Goal: Task Accomplishment & Management: Manage account settings

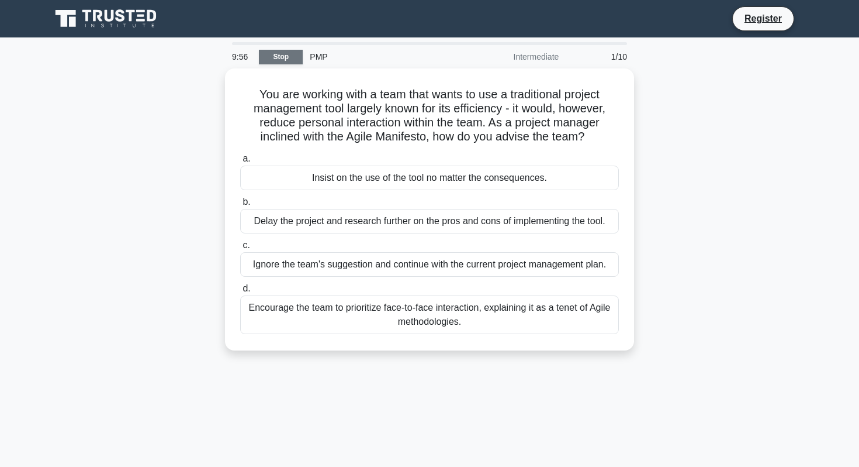
click at [263, 59] on link "Stop" at bounding box center [281, 57] width 44 height 15
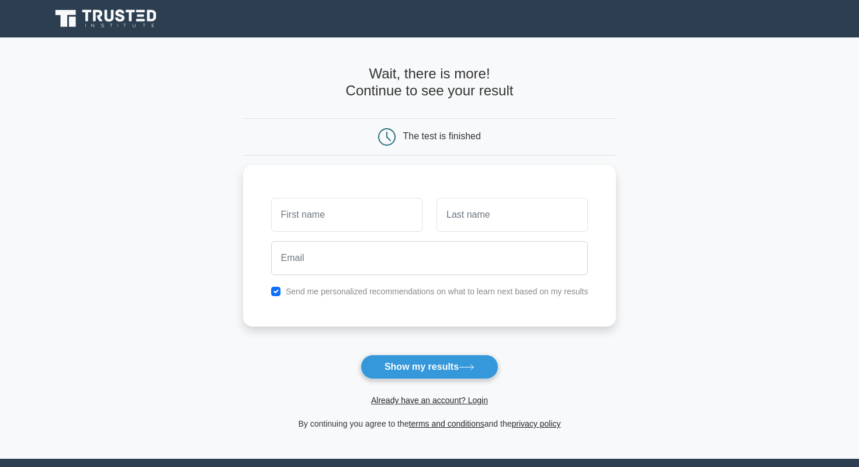
click at [94, 12] on icon at bounding box center [98, 16] width 9 height 12
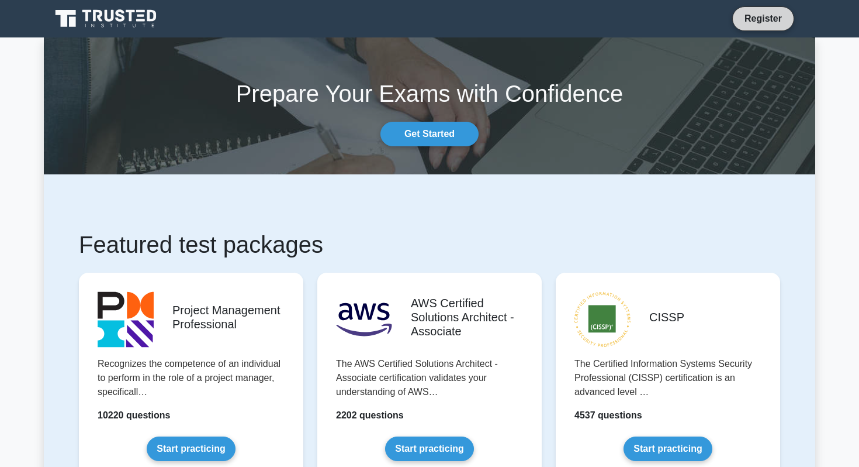
click at [745, 19] on link "Register" at bounding box center [763, 18] width 51 height 15
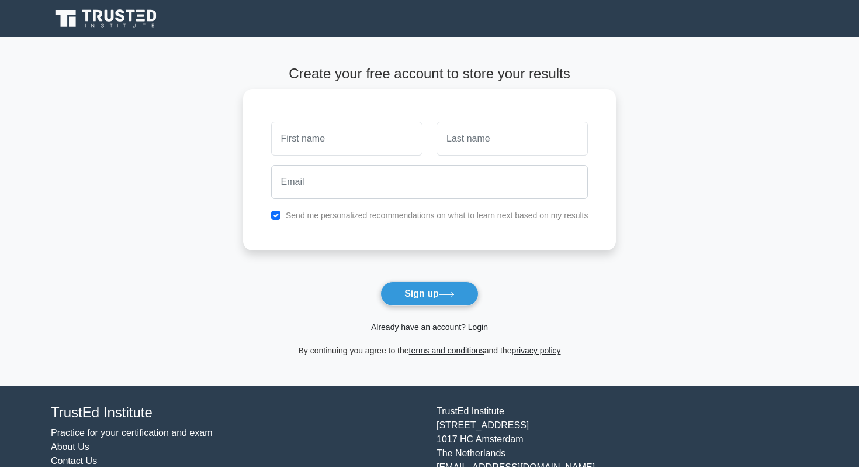
click at [332, 142] on input "text" at bounding box center [346, 139] width 151 height 34
click at [420, 325] on link "Already have an account? Login" at bounding box center [429, 326] width 117 height 9
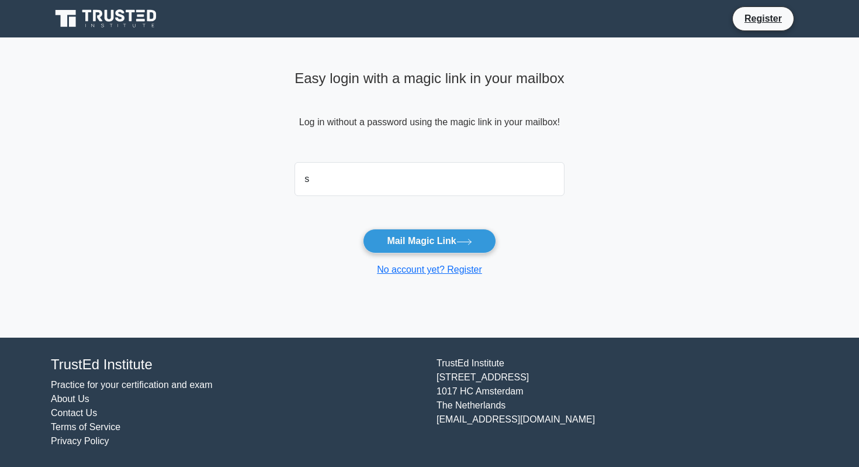
type input "sydles@me.com"
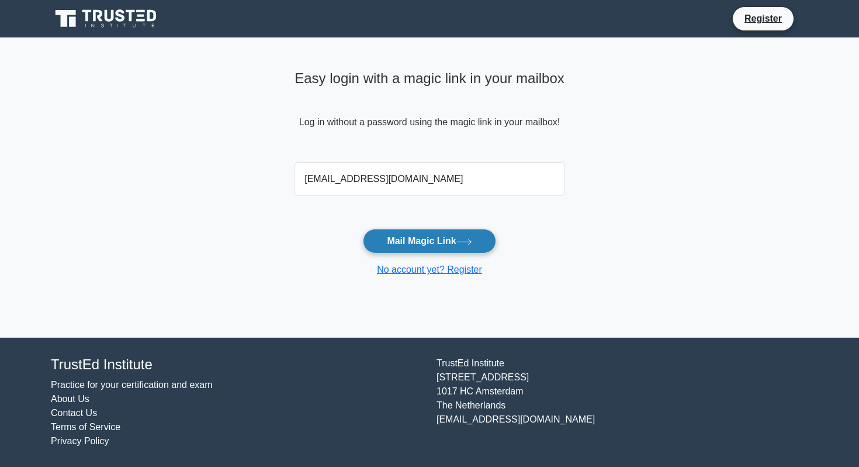
click at [428, 232] on button "Mail Magic Link" at bounding box center [429, 241] width 133 height 25
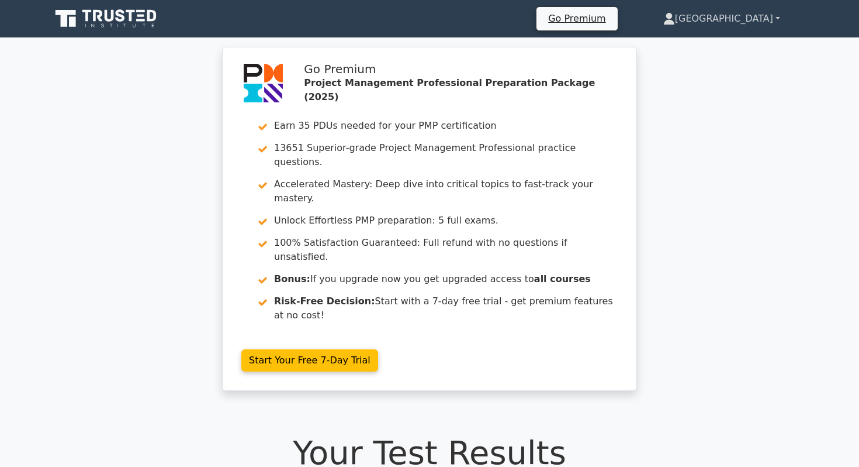
click at [747, 27] on link "[GEOGRAPHIC_DATA]" at bounding box center [722, 18] width 173 height 23
click at [728, 43] on link "Profile" at bounding box center [682, 46] width 92 height 19
